Goal: Find specific page/section: Find specific page/section

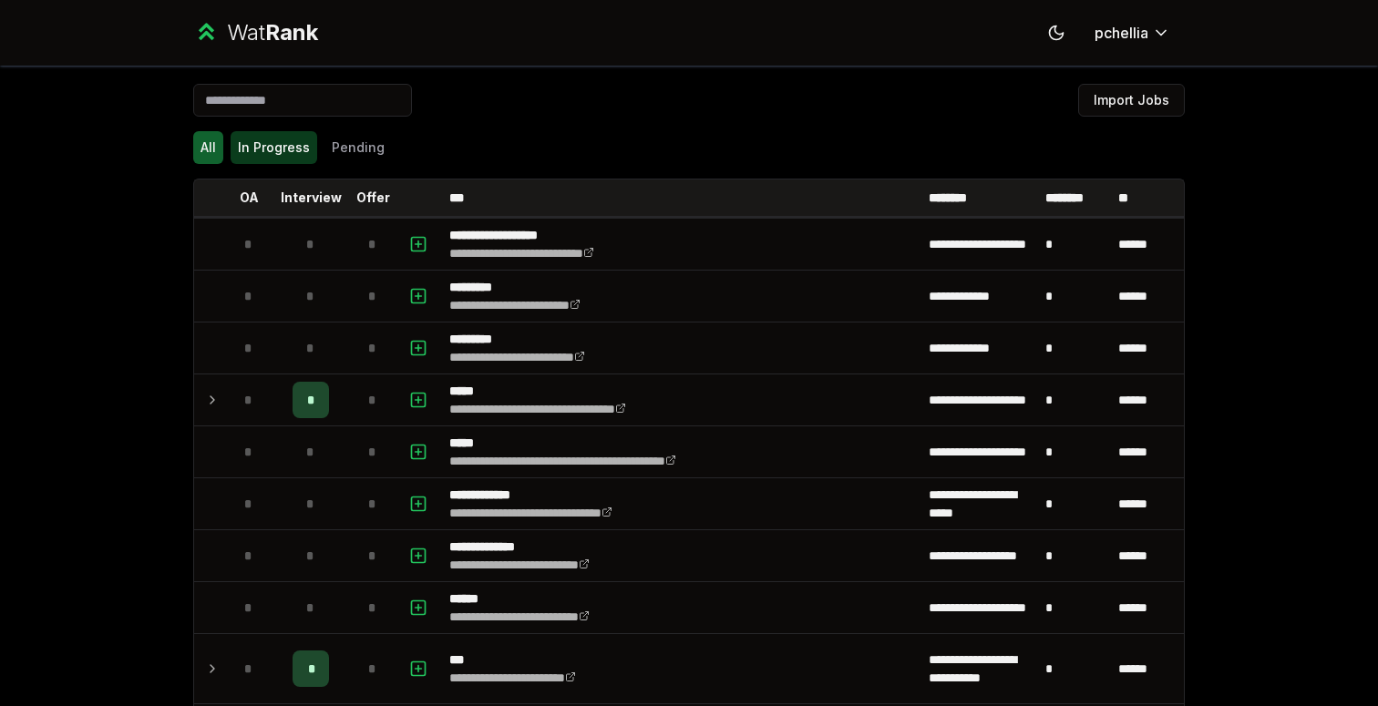
click at [287, 139] on button "In Progress" at bounding box center [274, 147] width 87 height 33
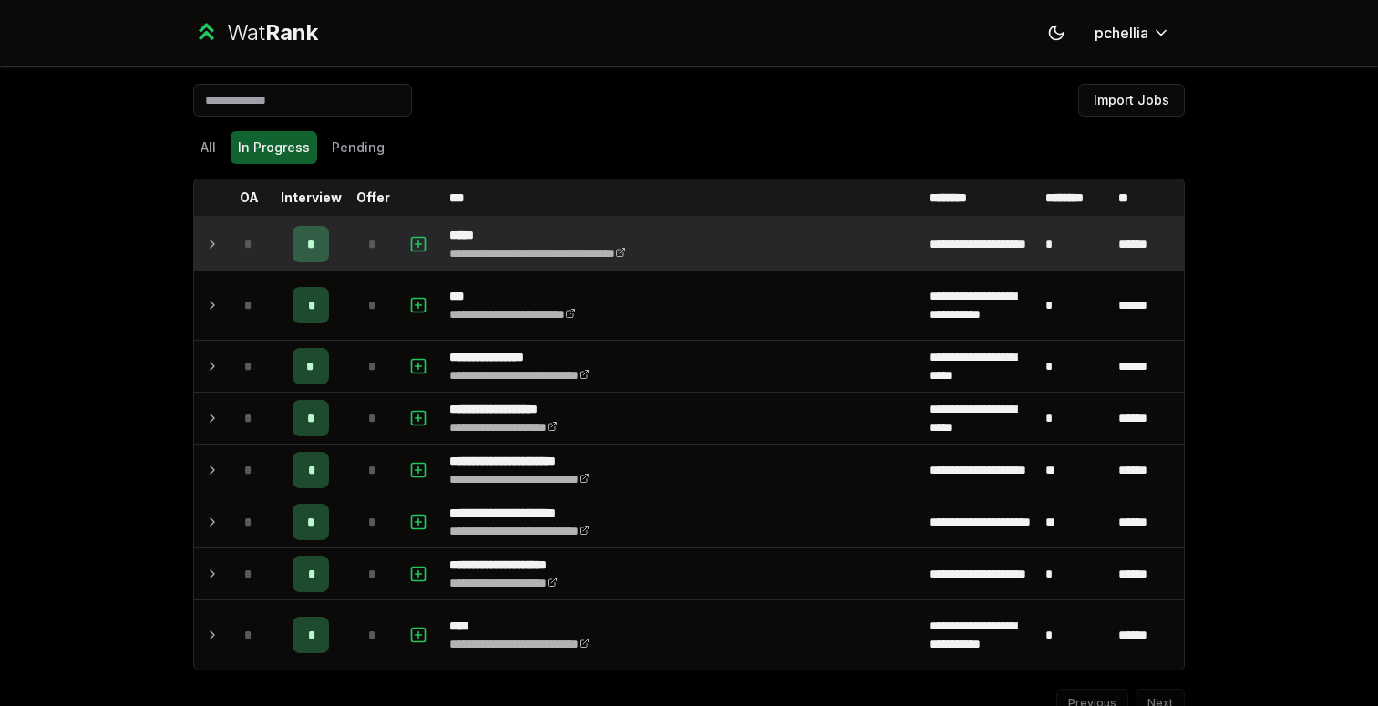
click at [323, 251] on td "*" at bounding box center [310, 244] width 73 height 51
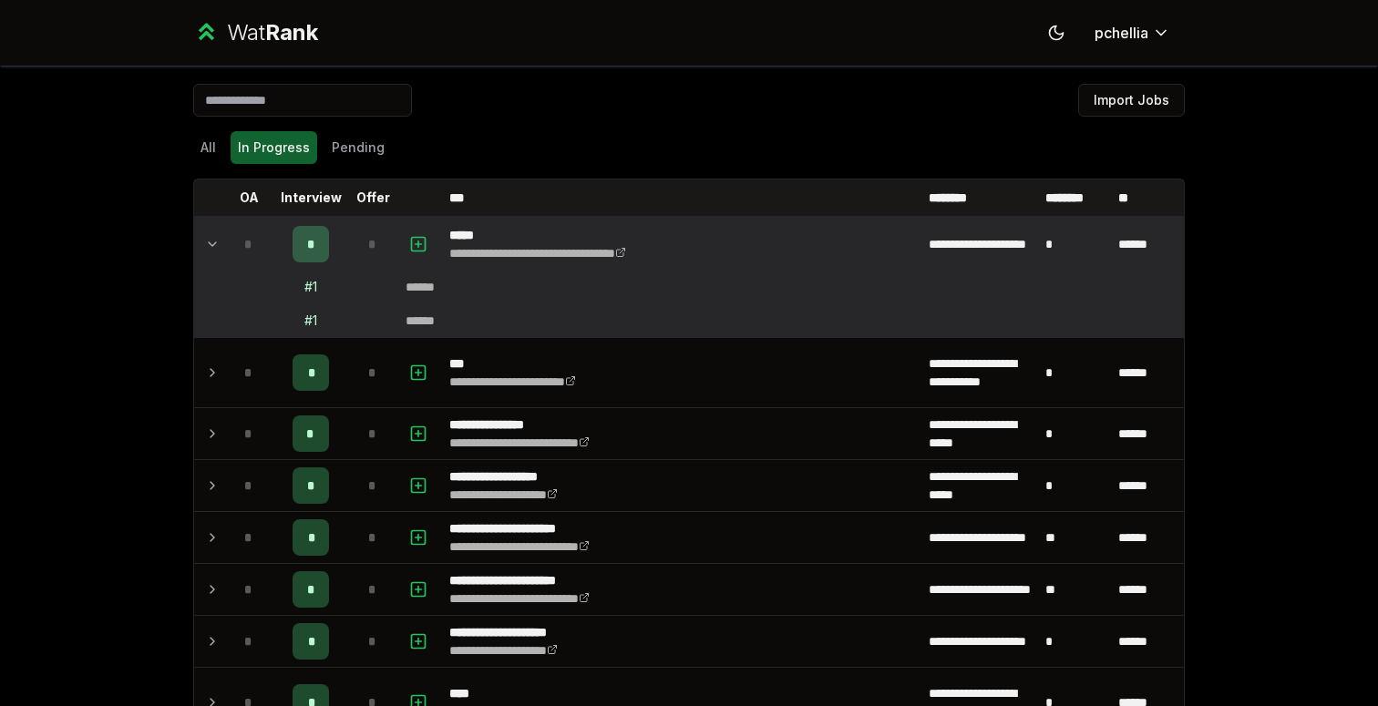
click at [323, 251] on td "*" at bounding box center [310, 244] width 73 height 51
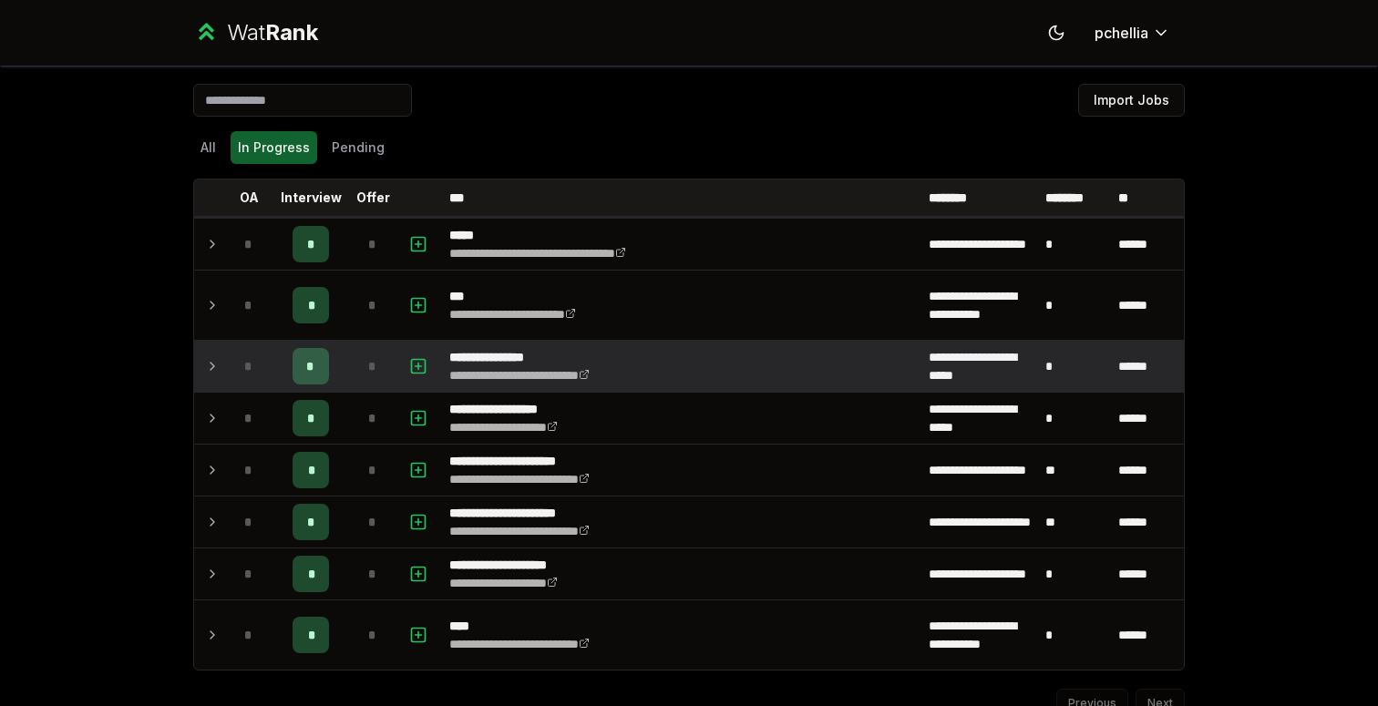
click at [314, 372] on div "*" at bounding box center [311, 366] width 36 height 36
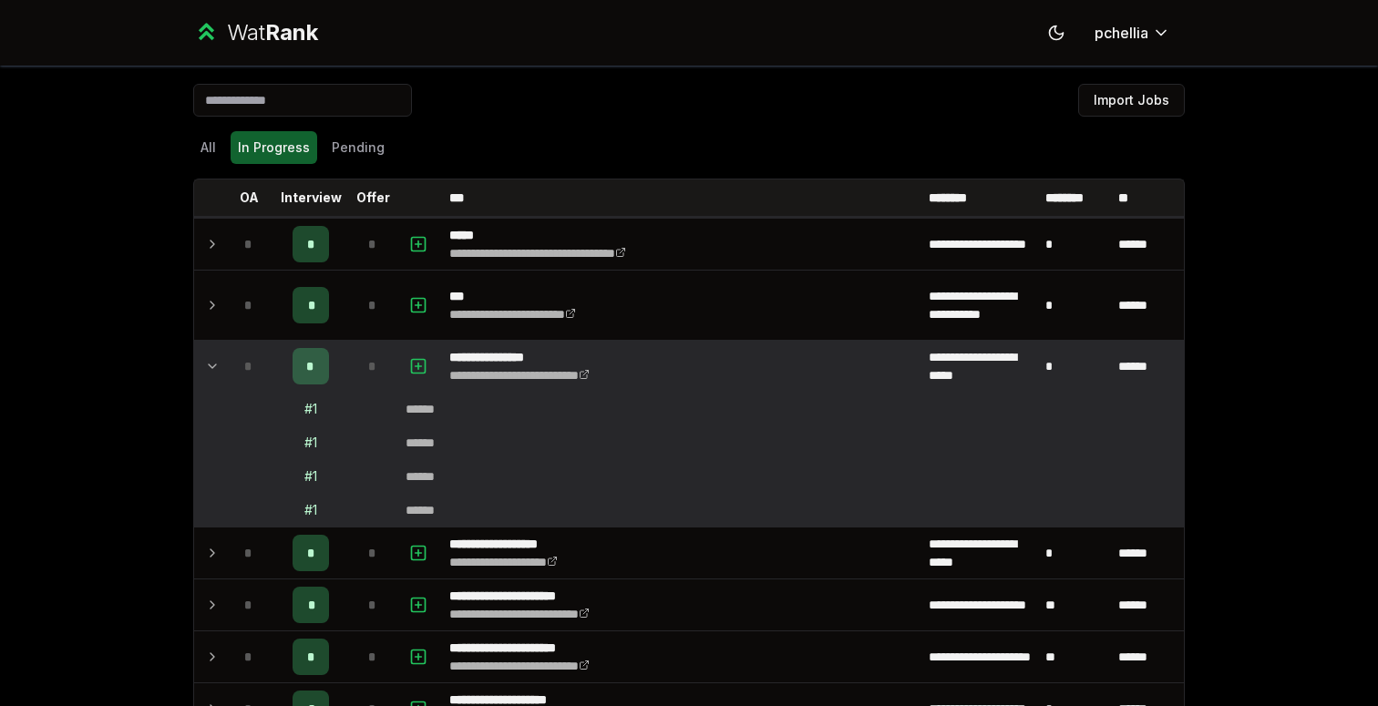
click at [314, 372] on div "*" at bounding box center [311, 366] width 36 height 36
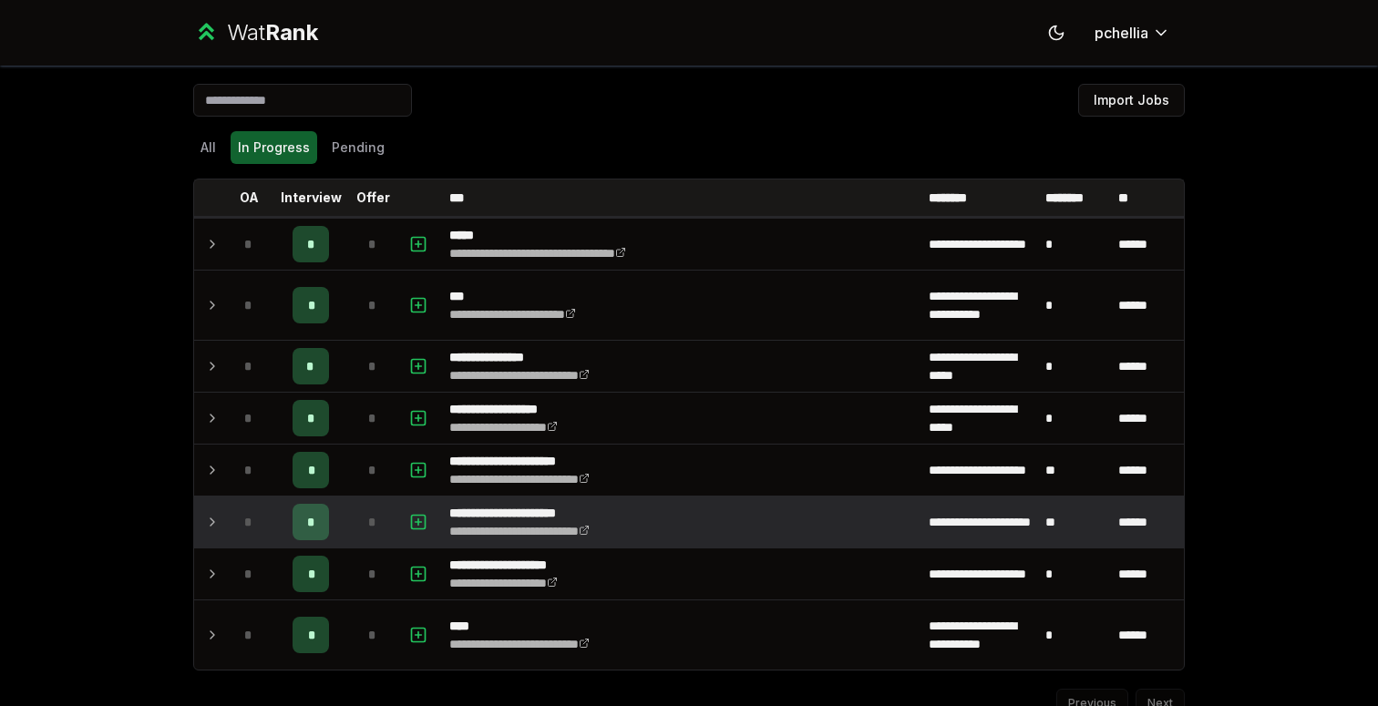
click at [308, 535] on div "*" at bounding box center [311, 522] width 36 height 36
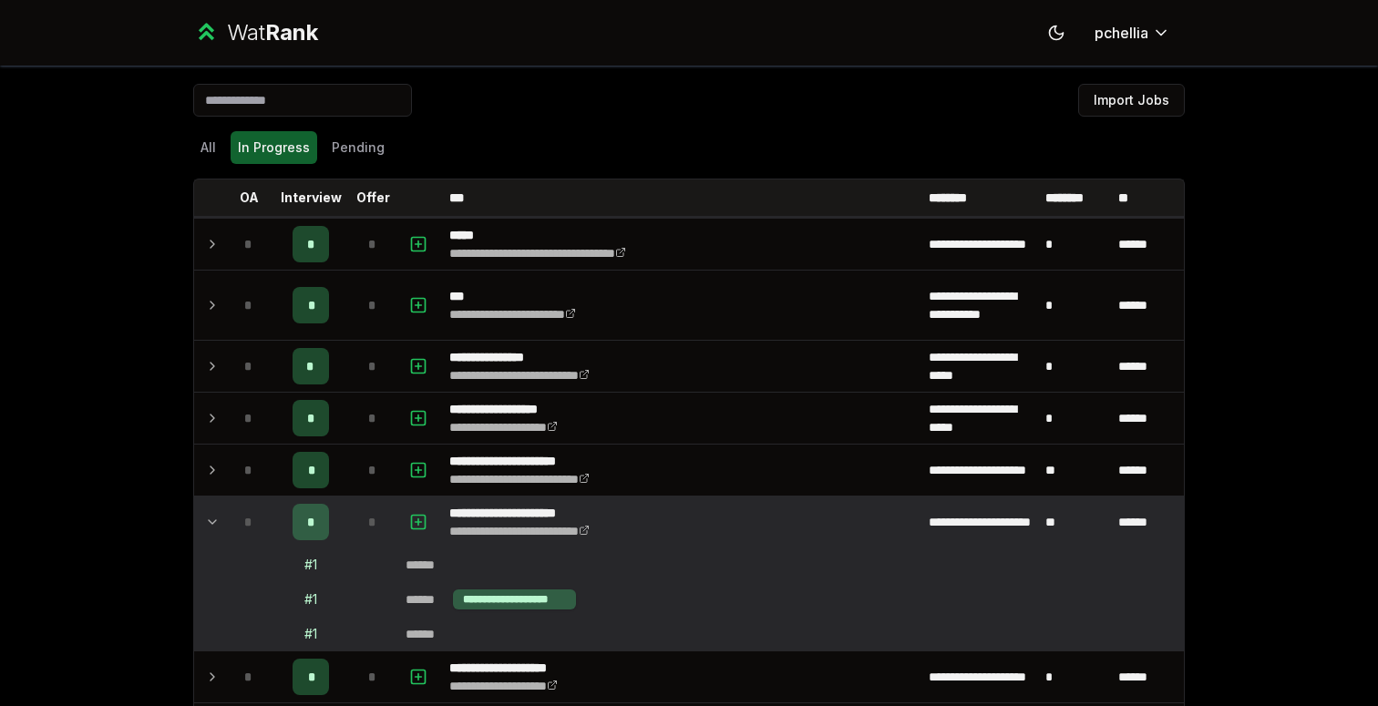
click at [310, 528] on div "*" at bounding box center [311, 522] width 36 height 36
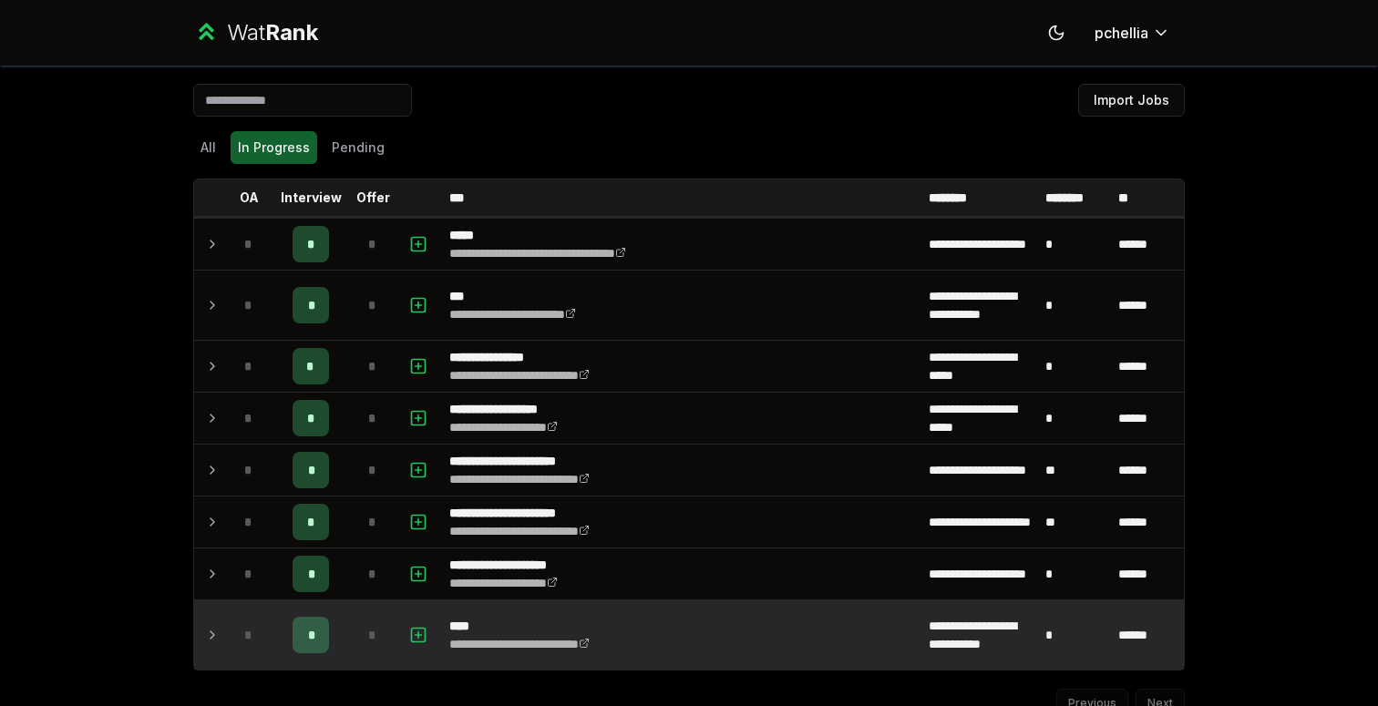
click at [316, 649] on div "*" at bounding box center [311, 635] width 36 height 36
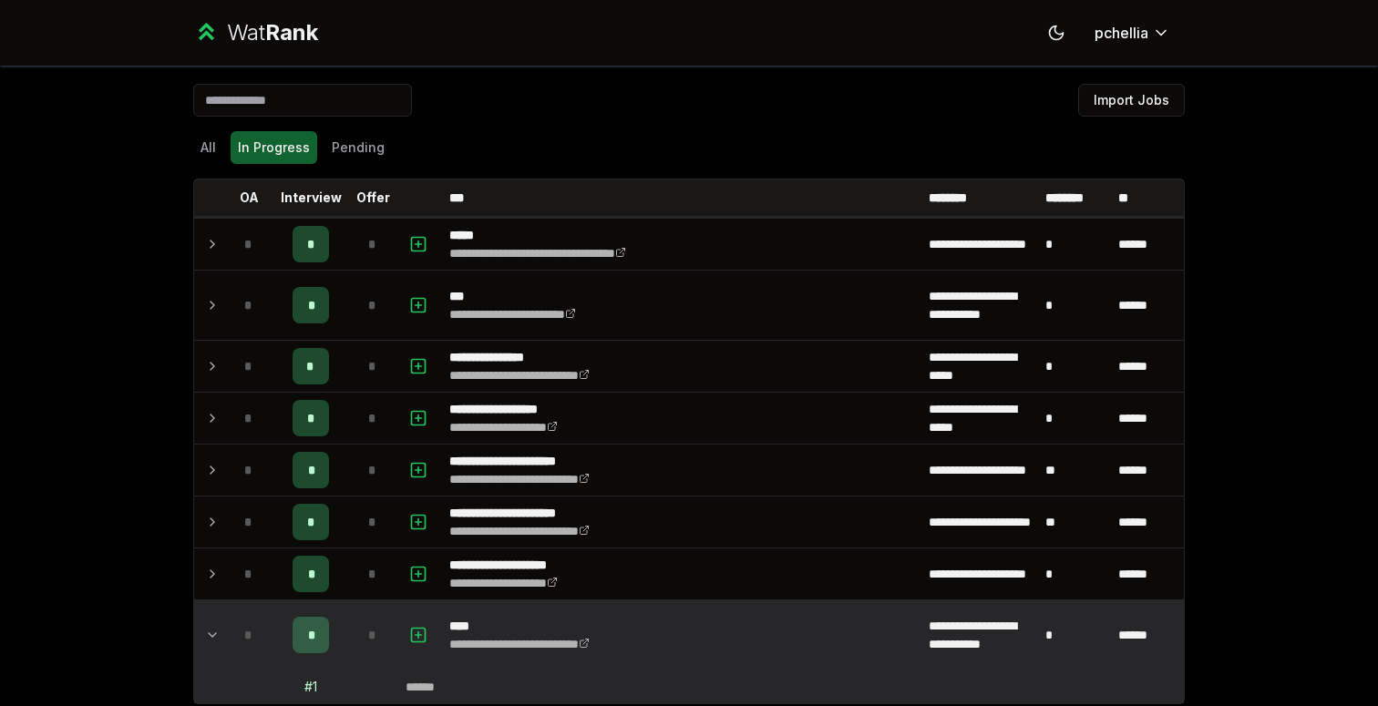
click at [316, 649] on div "*" at bounding box center [311, 635] width 36 height 36
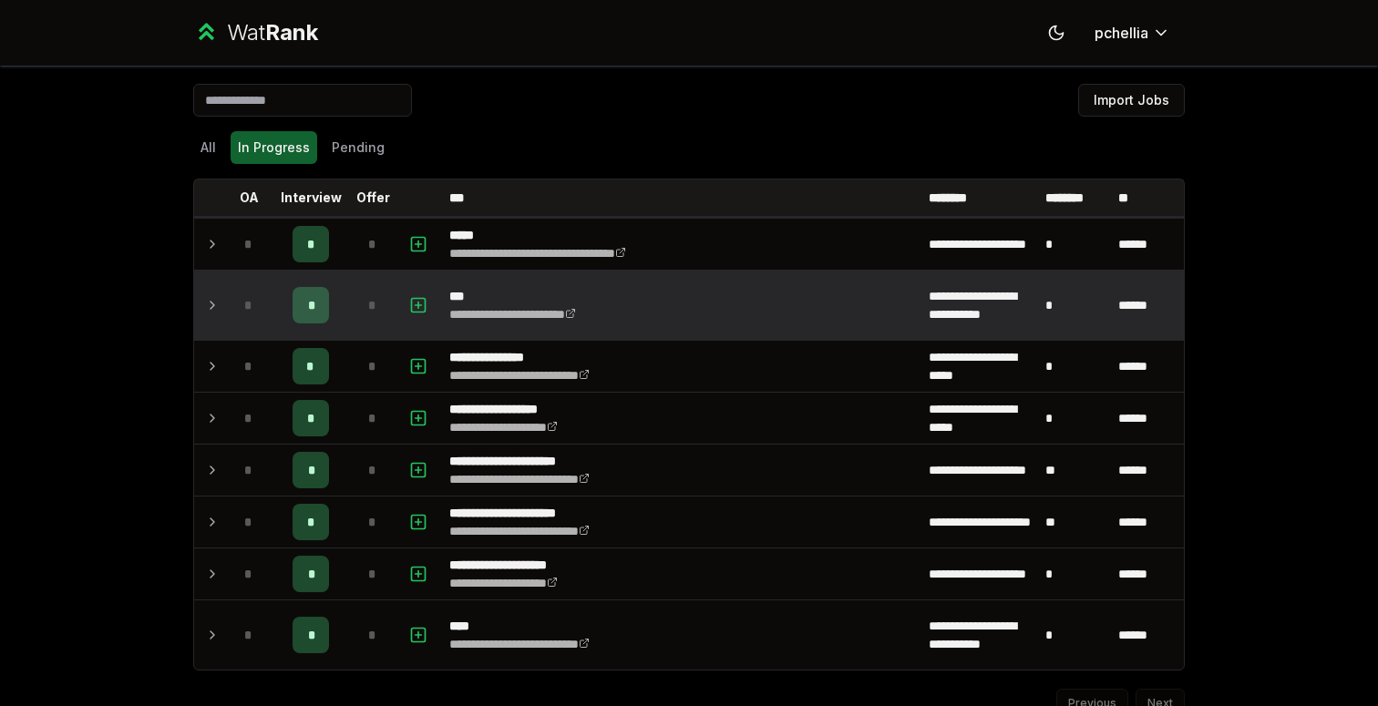
click at [294, 293] on div "*" at bounding box center [311, 305] width 36 height 36
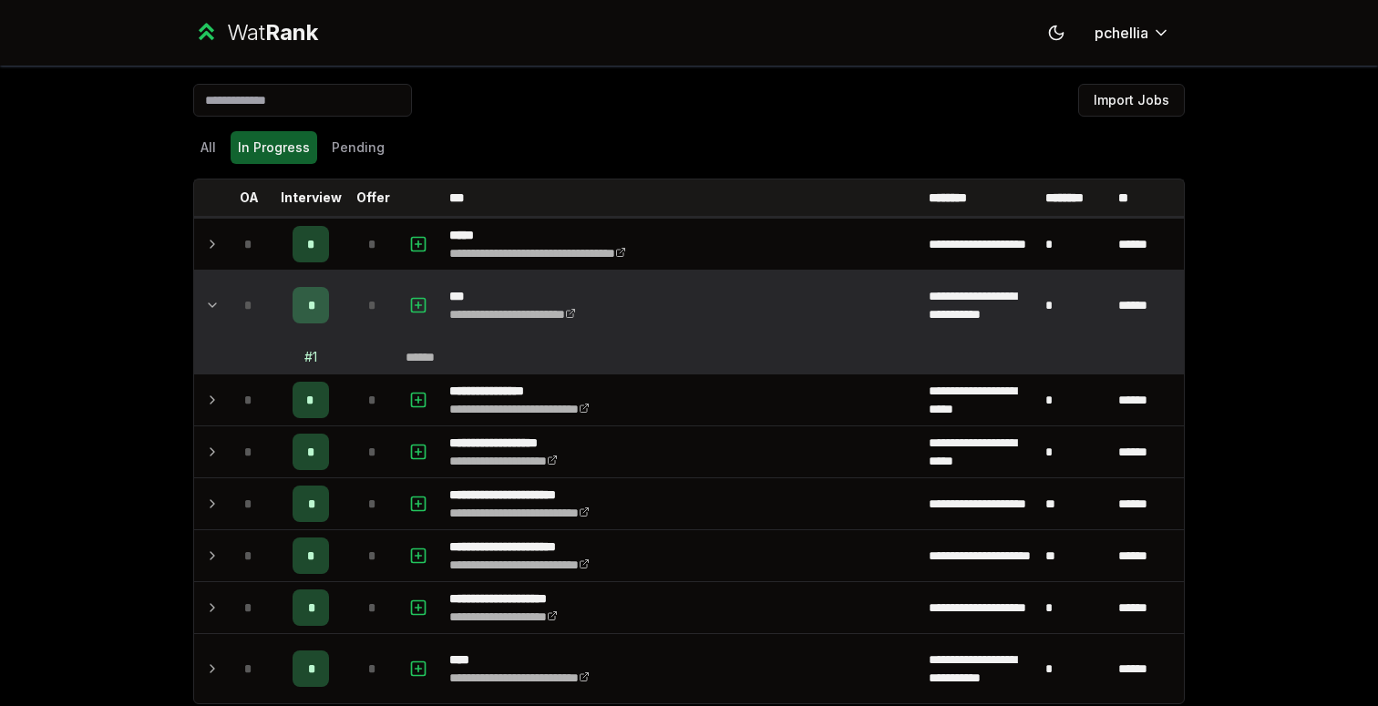
click at [297, 299] on div "*" at bounding box center [311, 305] width 36 height 36
